Goal: Task Accomplishment & Management: Manage account settings

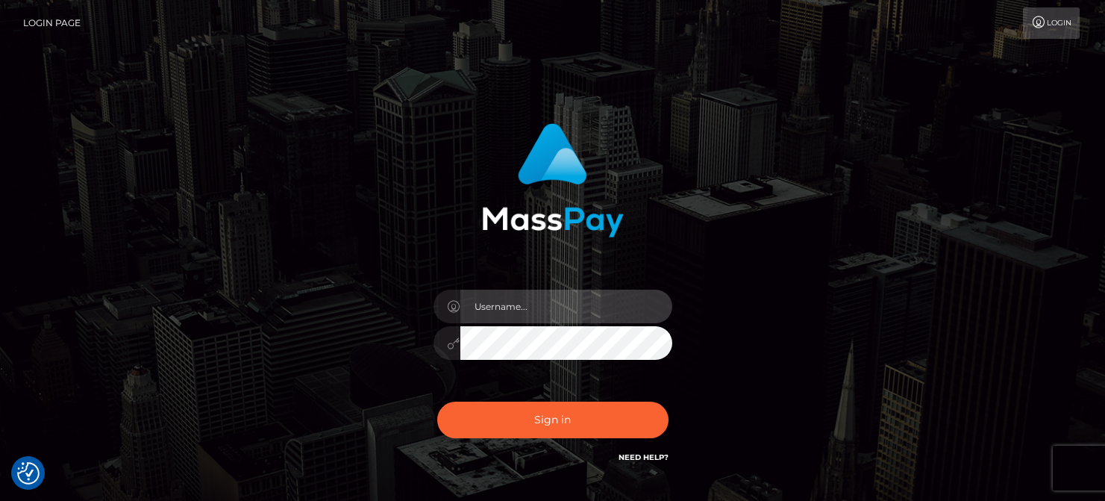
click at [501, 310] on input "text" at bounding box center [566, 307] width 212 height 34
type input "mjones.nvisionu"
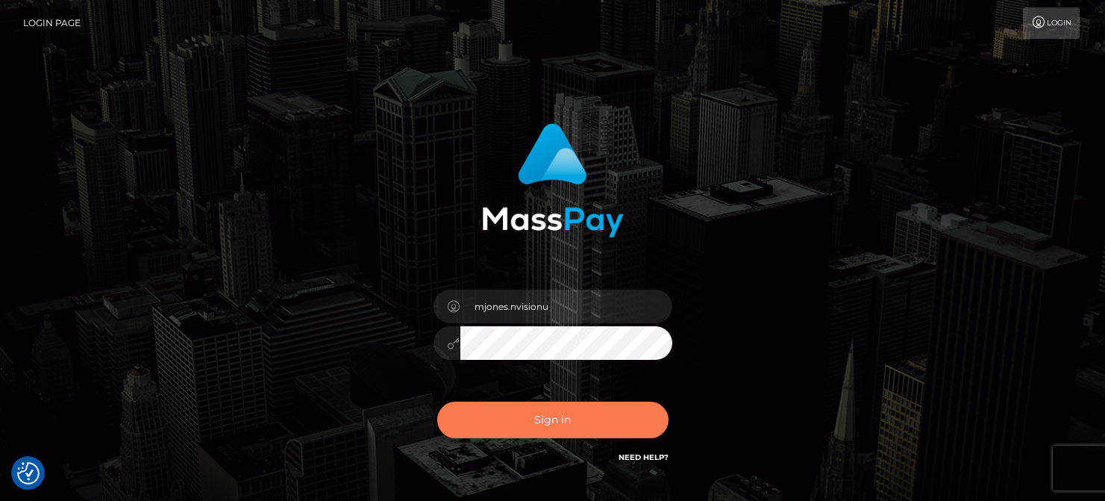
click at [572, 422] on button "Sign in" at bounding box center [552, 419] width 231 height 37
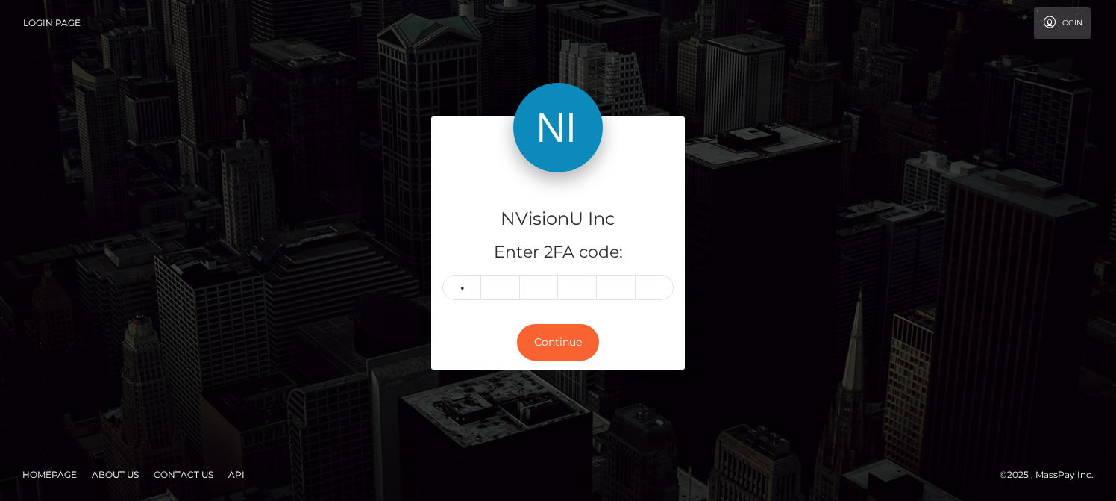
type input "8"
type input "1"
type input "3"
type input "6"
type input "2"
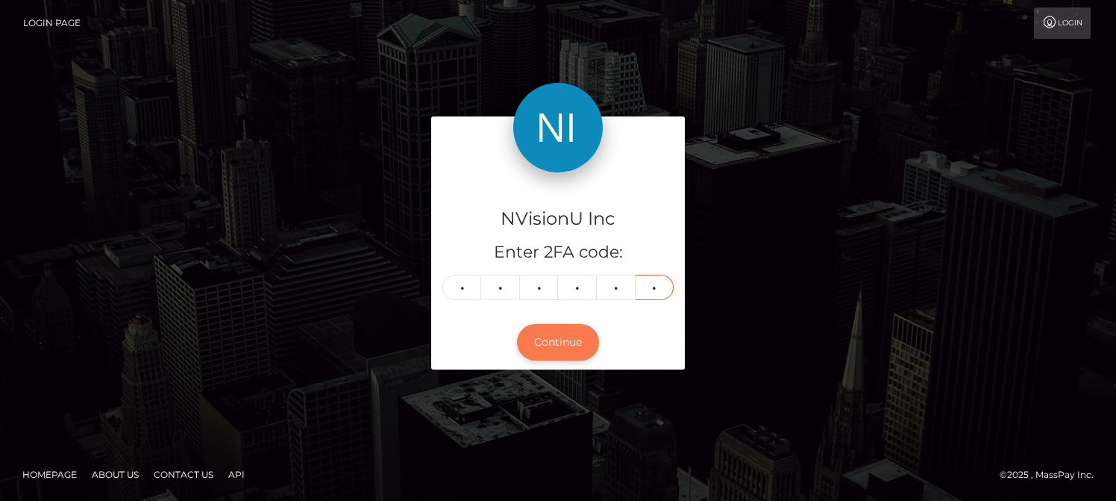
type input "2"
click at [551, 344] on button "Continue" at bounding box center [558, 342] width 82 height 37
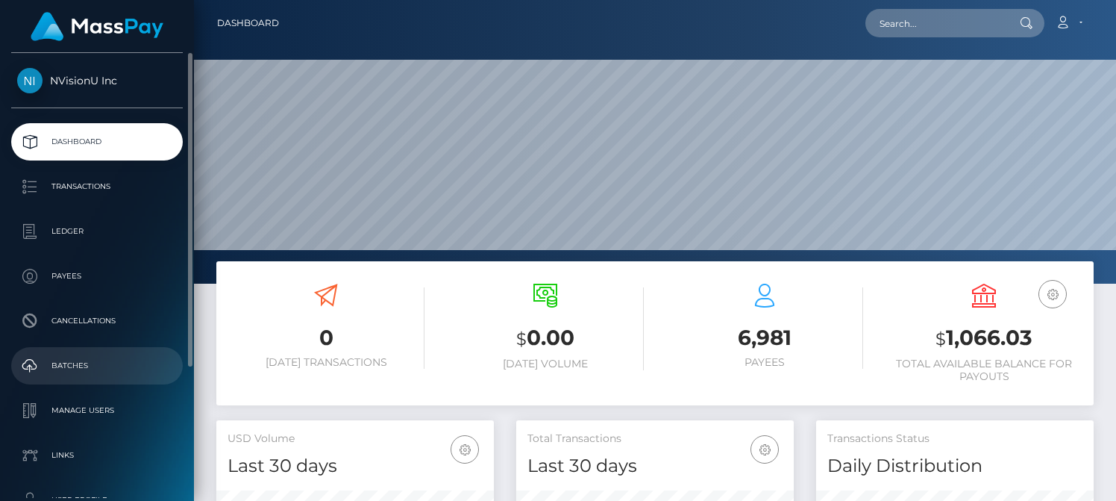
scroll to position [265, 278]
